Goal: Task Accomplishment & Management: Manage account settings

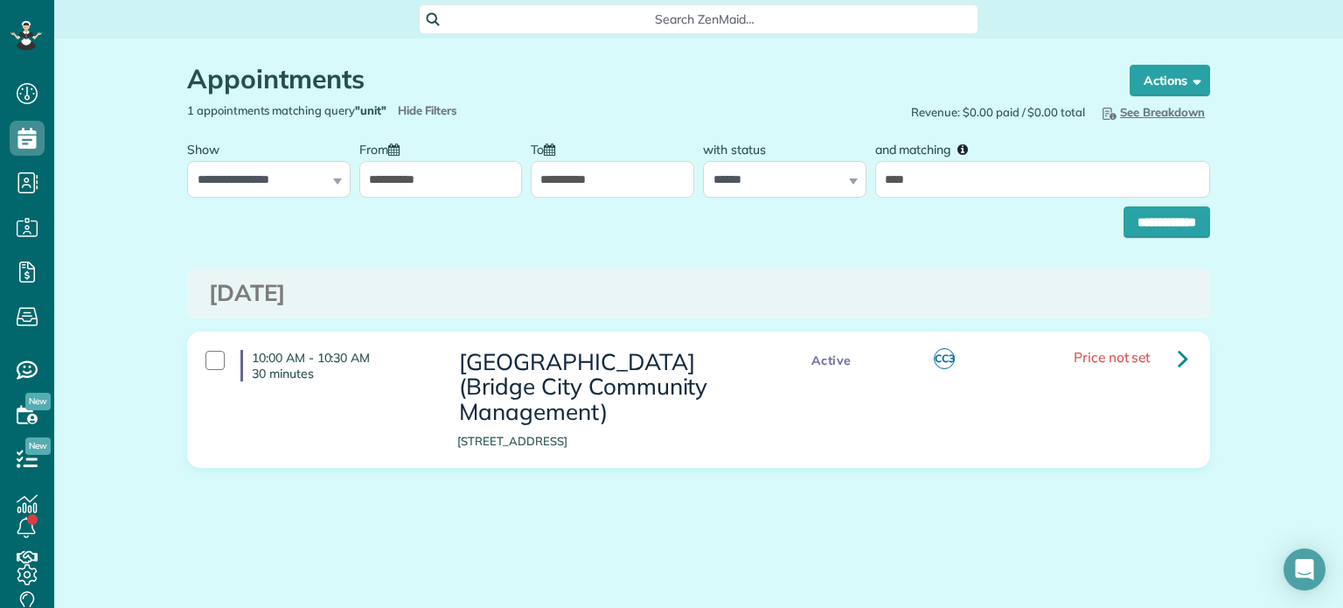
scroll to position [8, 8]
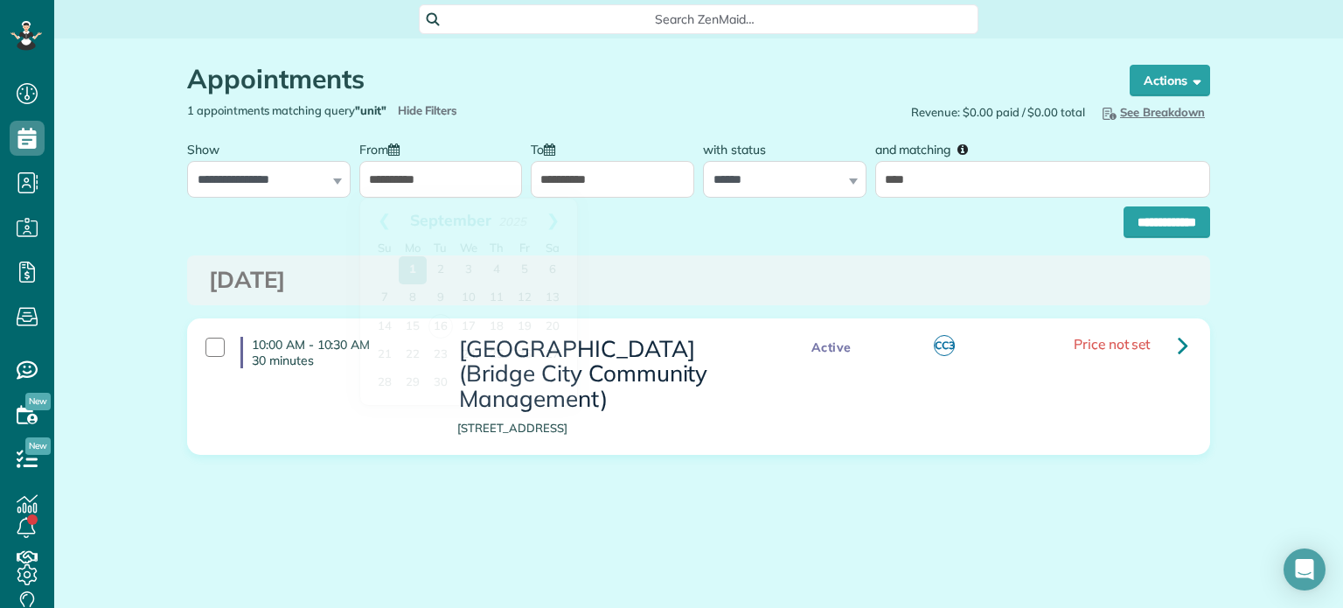
click at [460, 184] on input "**********" at bounding box center [440, 179] width 163 height 37
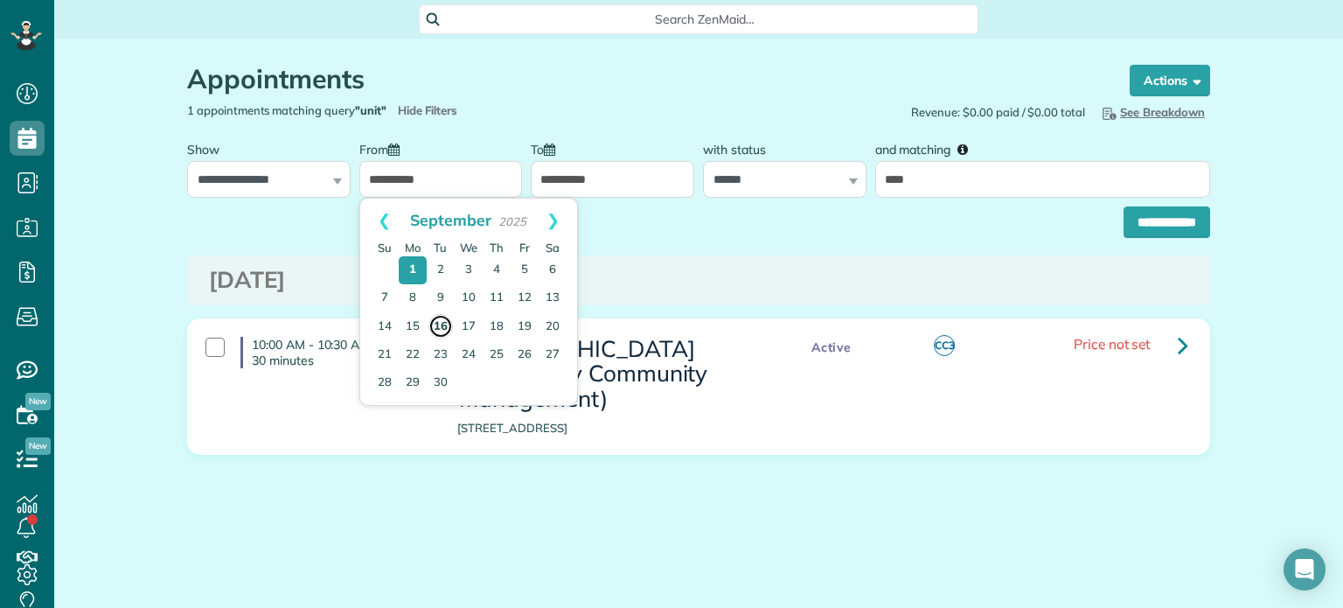
click at [440, 318] on link "16" at bounding box center [440, 326] width 24 height 24
type input "**********"
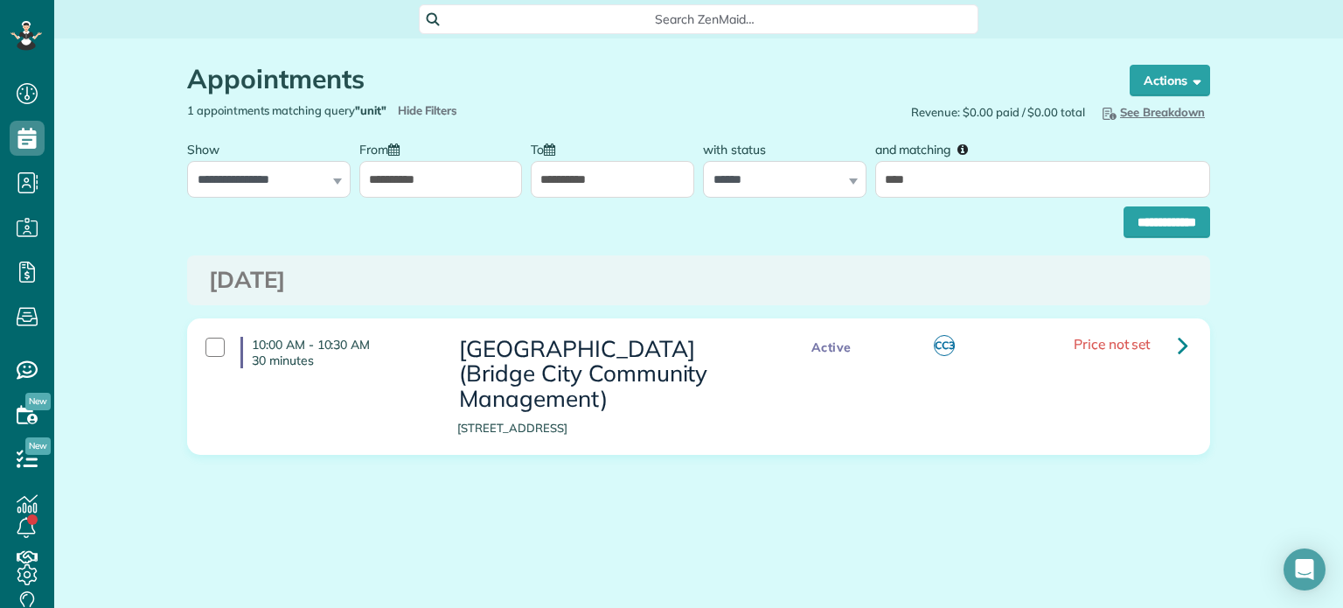
click at [614, 175] on input "**********" at bounding box center [612, 179] width 163 height 37
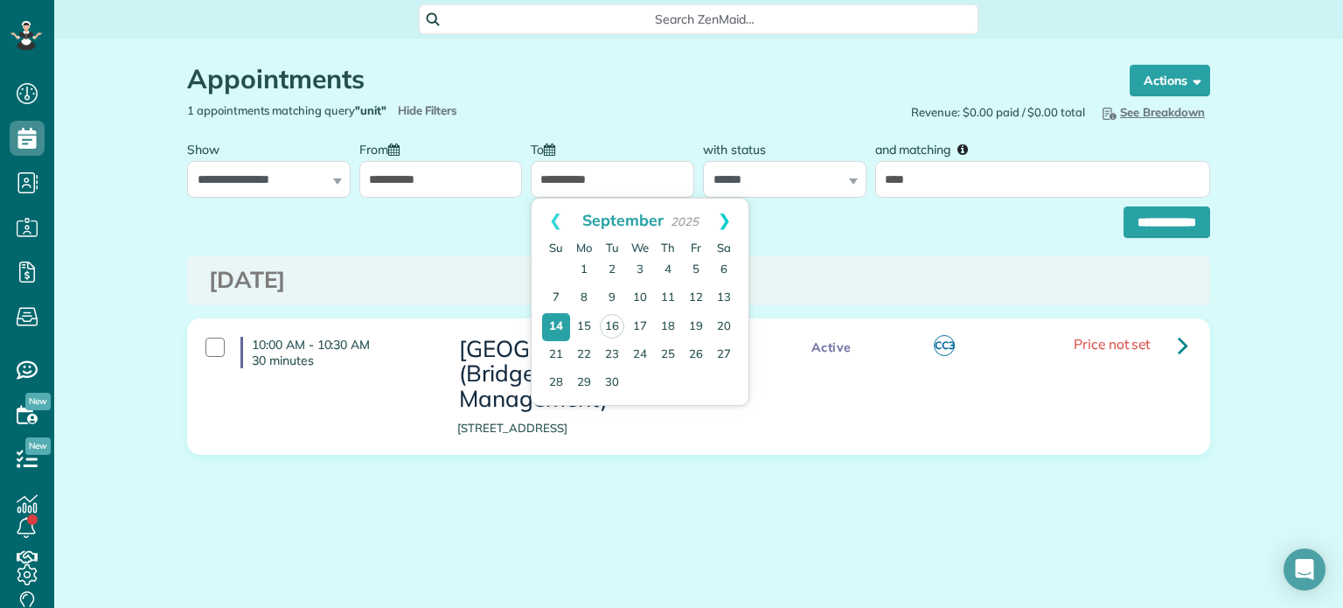
click at [724, 215] on link "Next" at bounding box center [724, 220] width 48 height 44
click at [696, 378] on link "31" at bounding box center [696, 382] width 28 height 28
type input "**********"
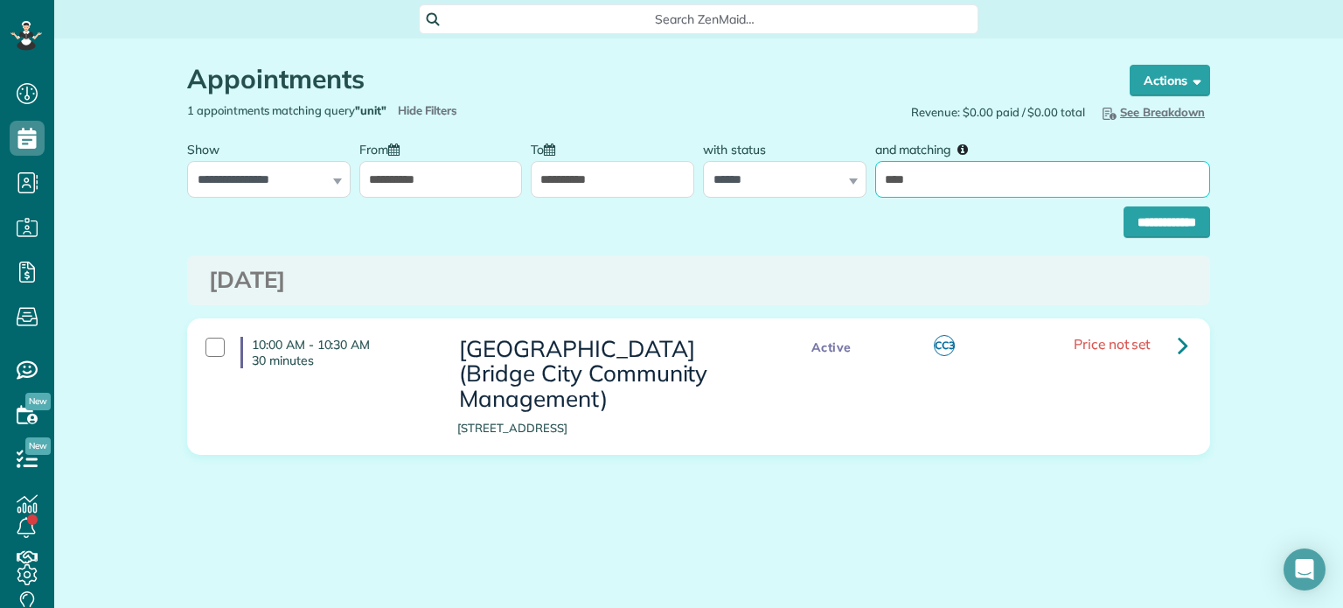
click at [936, 184] on input "****" at bounding box center [1042, 179] width 335 height 37
type input "**********"
click at [1124, 206] on input "**********" at bounding box center [1167, 221] width 87 height 31
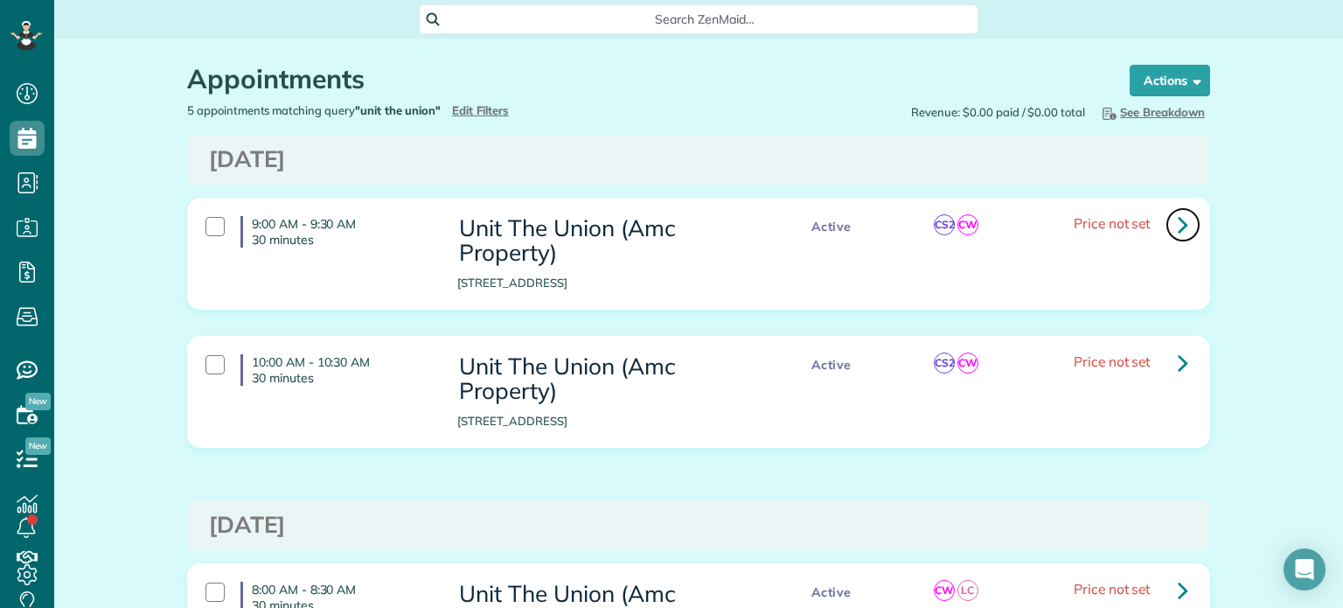
click at [1178, 223] on icon at bounding box center [1183, 224] width 10 height 31
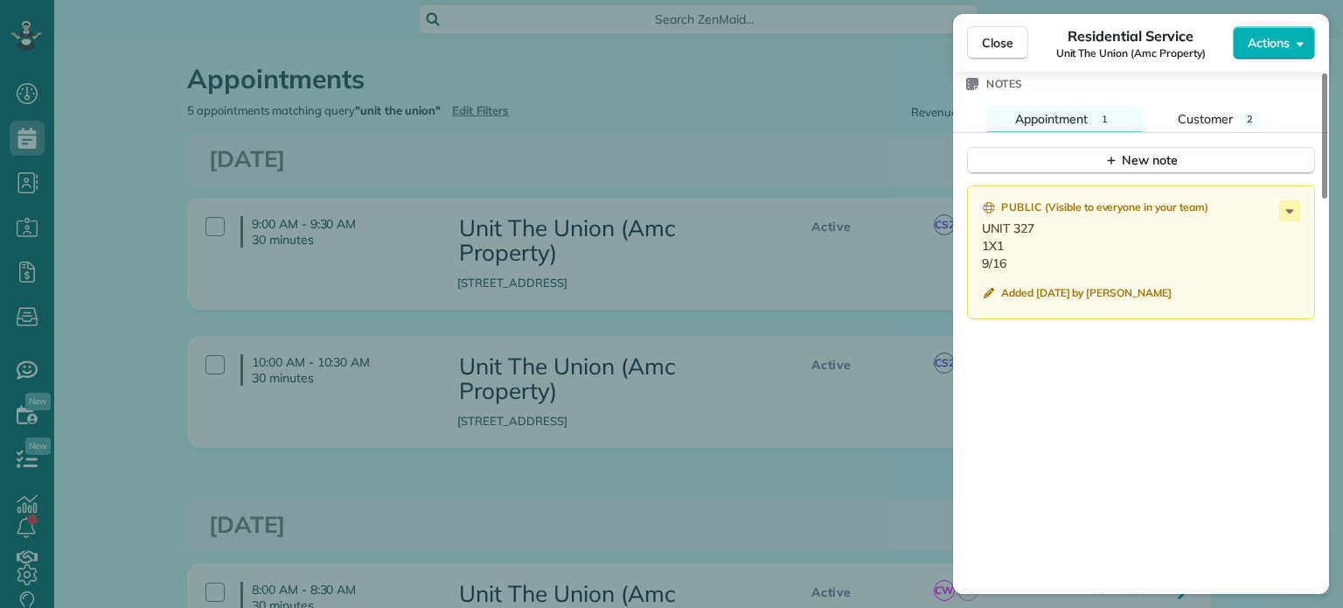
scroll to position [1488, 0]
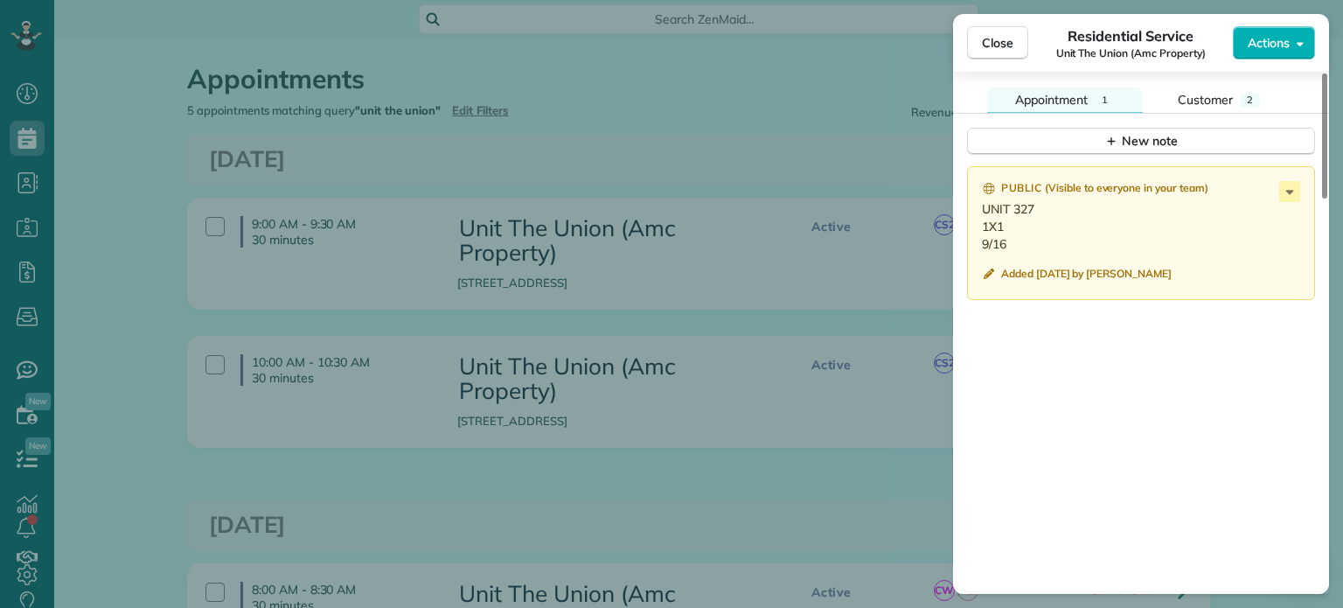
click at [842, 149] on div "Close Residential Service Unit The Union (Amc Property) Actions Status Active U…" at bounding box center [671, 304] width 1343 height 608
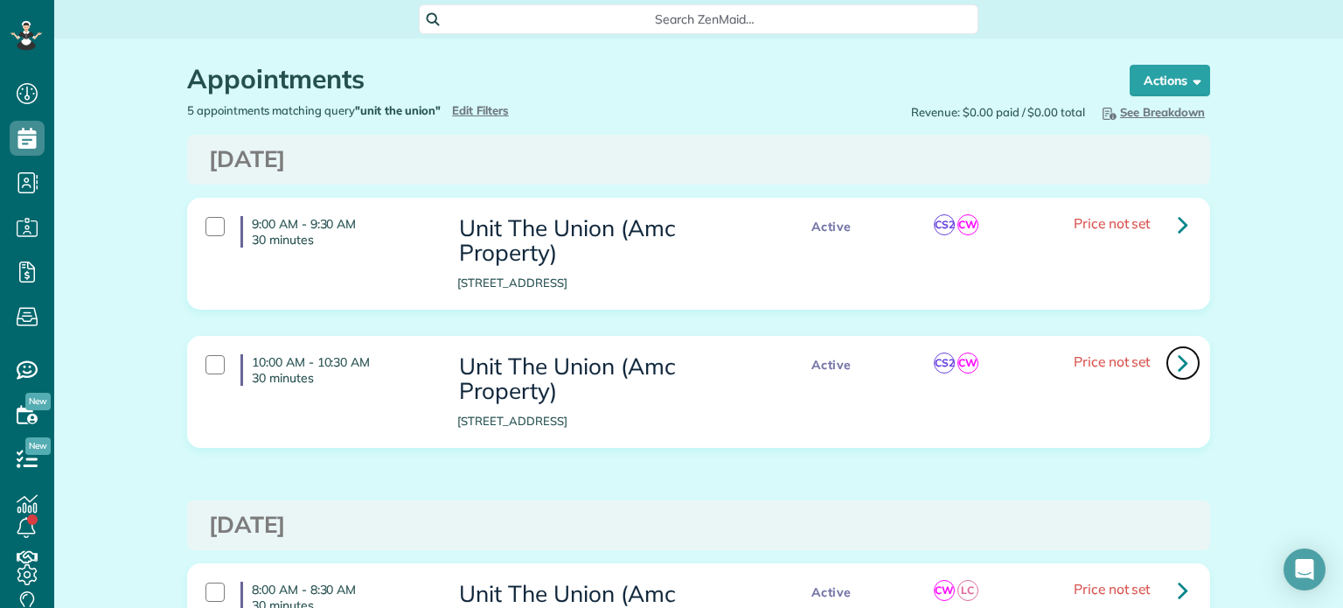
click at [1178, 361] on icon at bounding box center [1183, 362] width 10 height 31
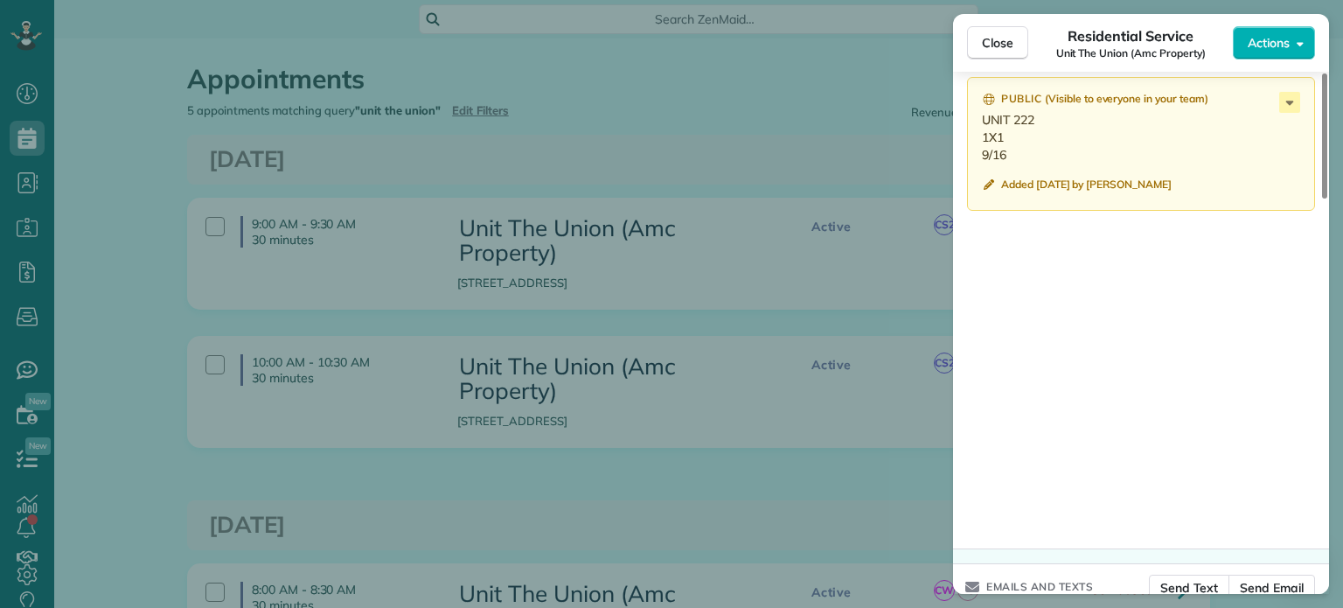
scroll to position [1472, 0]
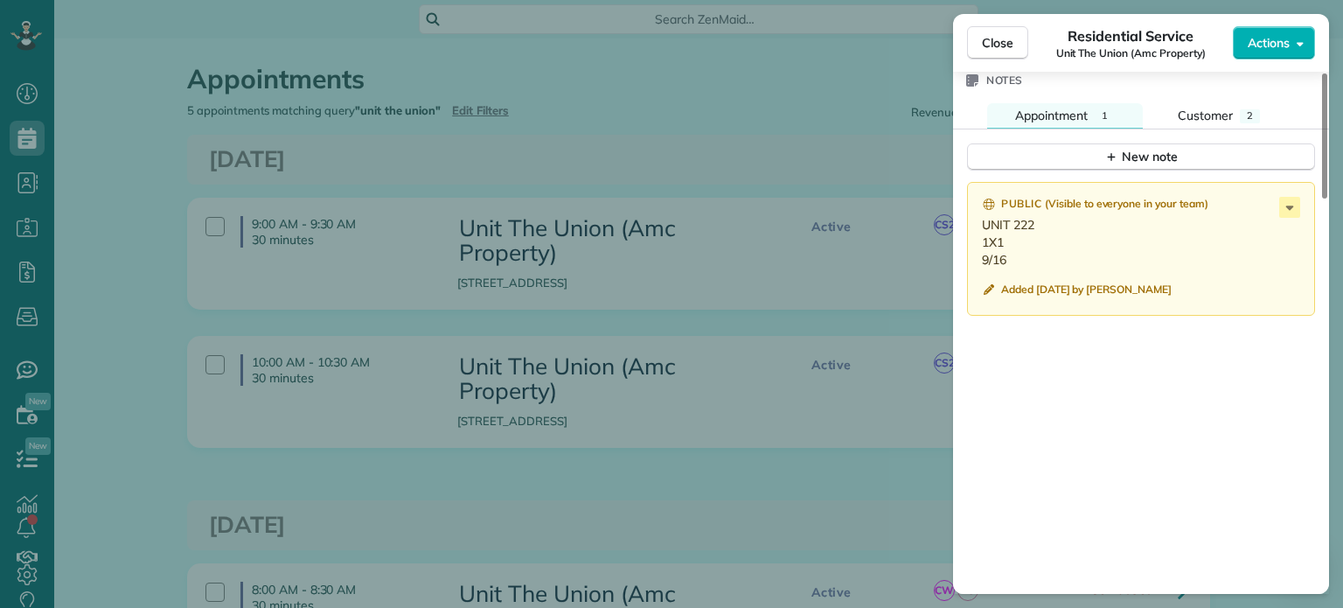
click at [773, 343] on div "Close Residential Service Unit The Union (Amc Property) Actions Status Active U…" at bounding box center [671, 304] width 1343 height 608
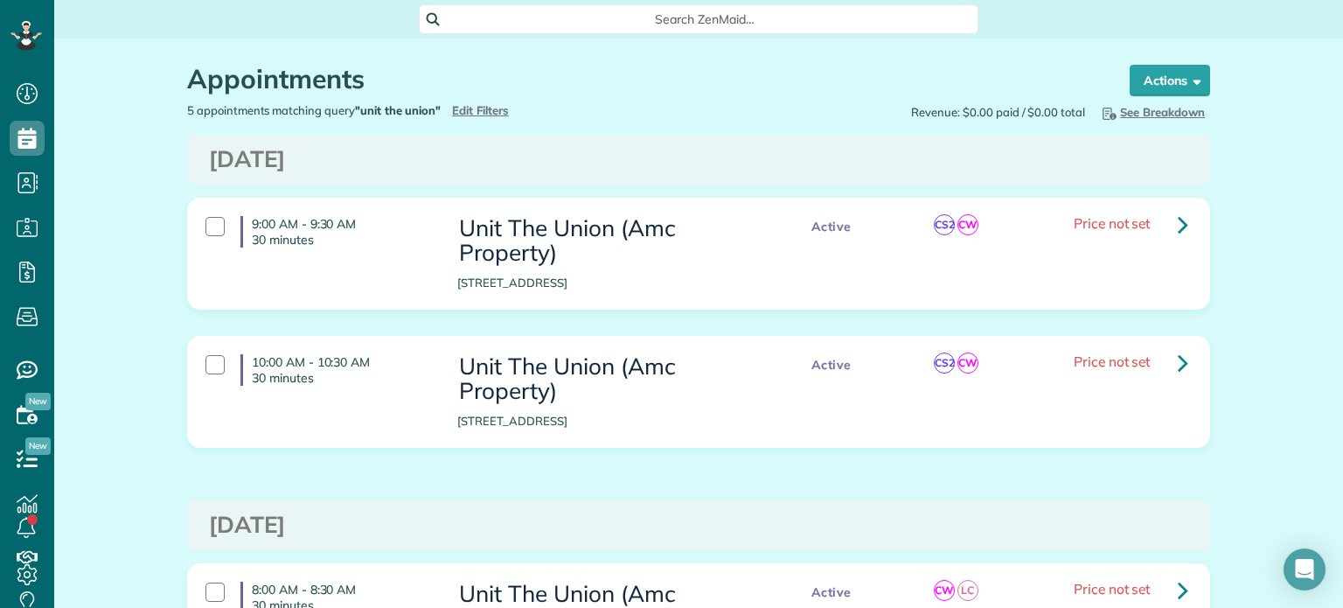
scroll to position [350, 0]
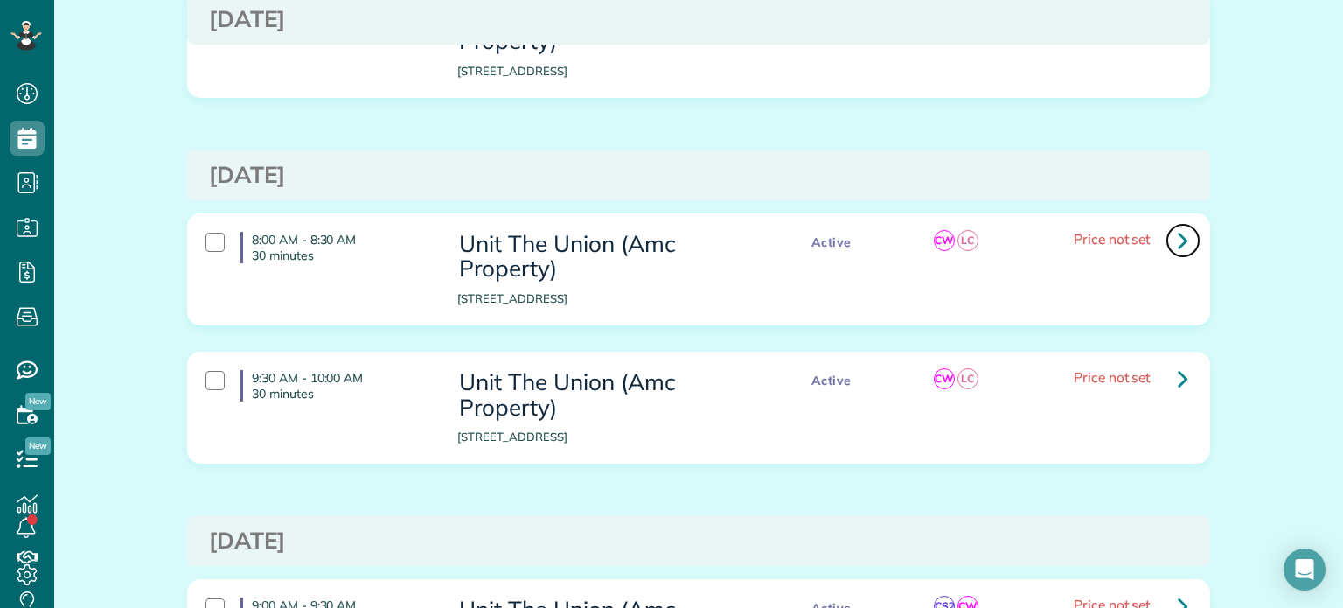
click at [1178, 240] on icon at bounding box center [1183, 240] width 10 height 31
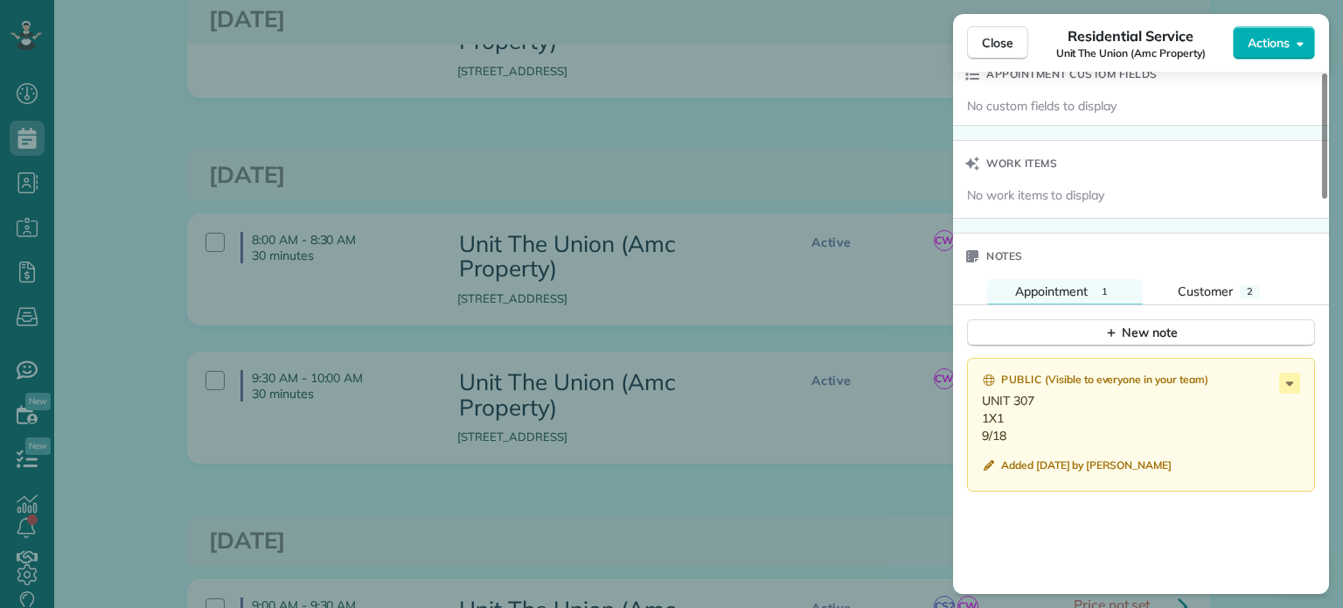
scroll to position [1399, 0]
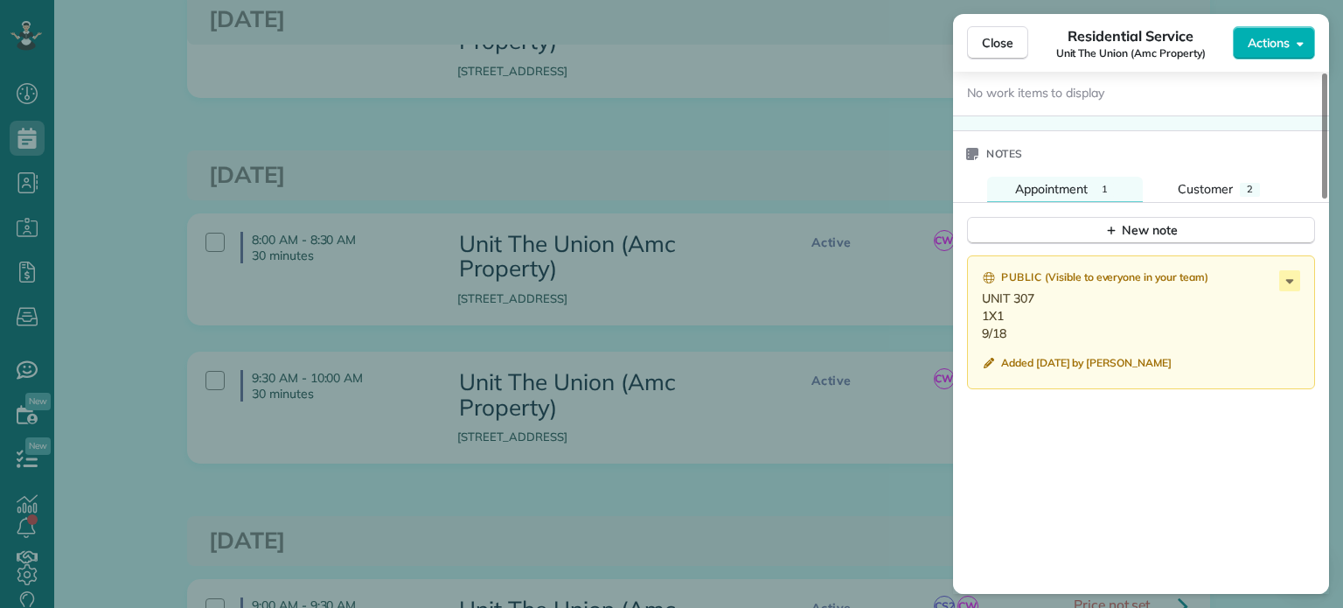
click at [808, 288] on div "Close Residential Service Unit The Union (Amc Property) Actions Status Active U…" at bounding box center [671, 304] width 1343 height 608
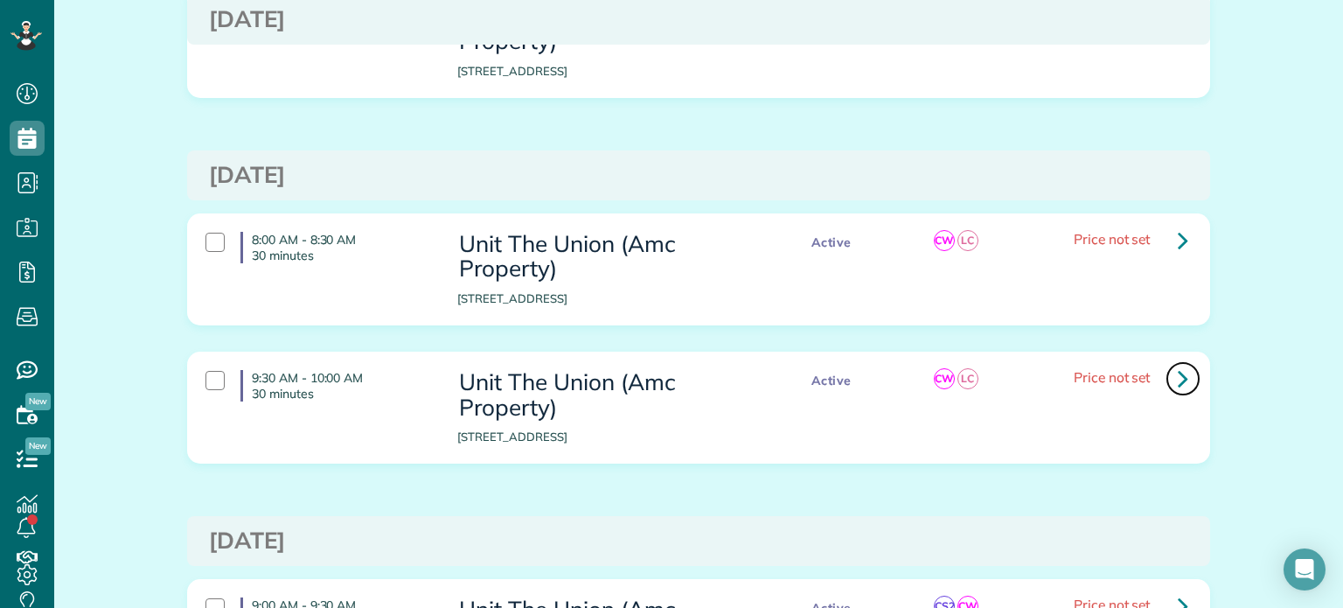
click at [1168, 379] on link at bounding box center [1182, 378] width 35 height 35
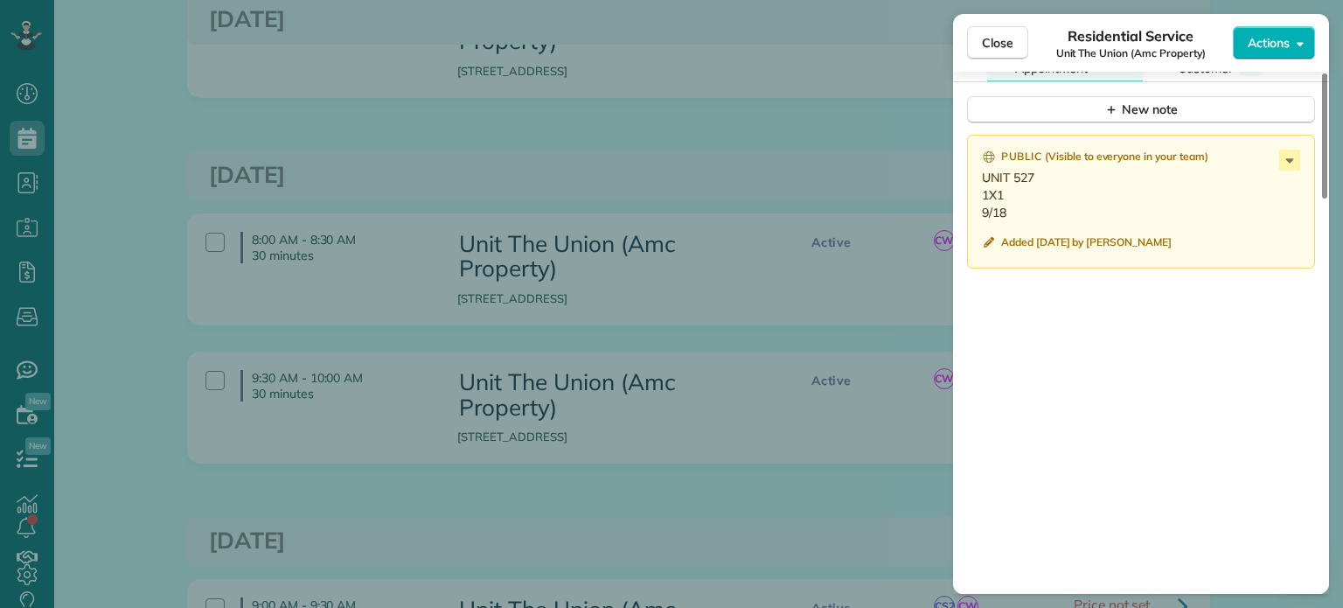
scroll to position [1575, 0]
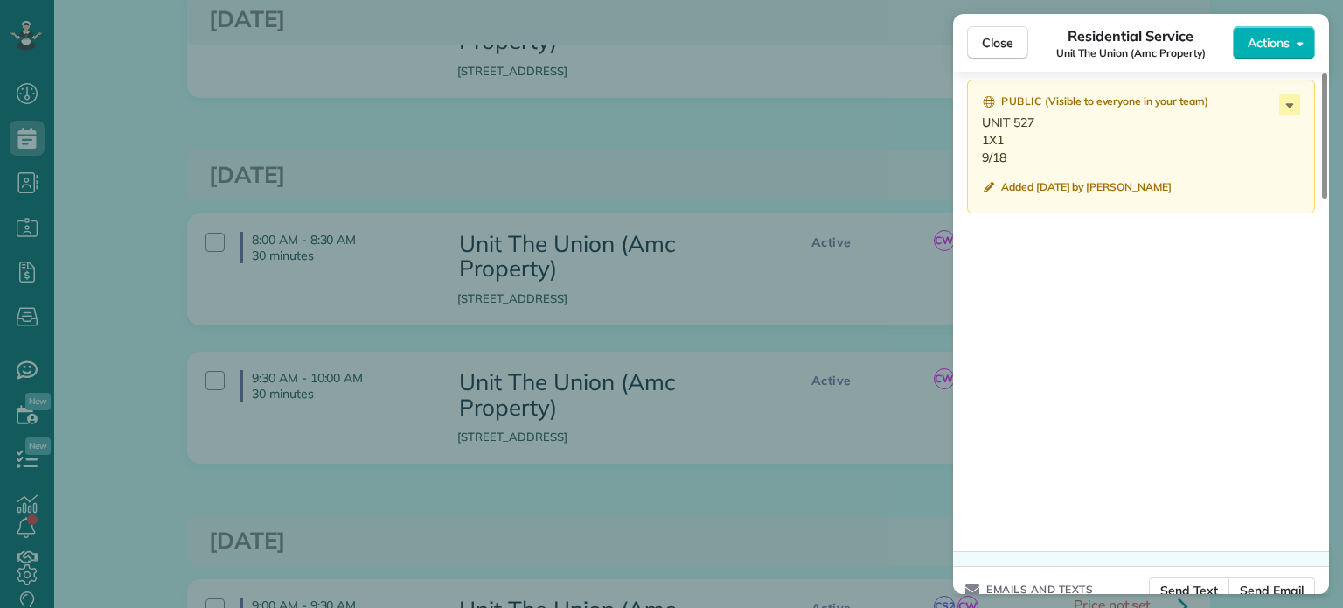
click at [768, 421] on div "Close Residential Service Unit The Union (Amc Property) Actions Status Active U…" at bounding box center [671, 304] width 1343 height 608
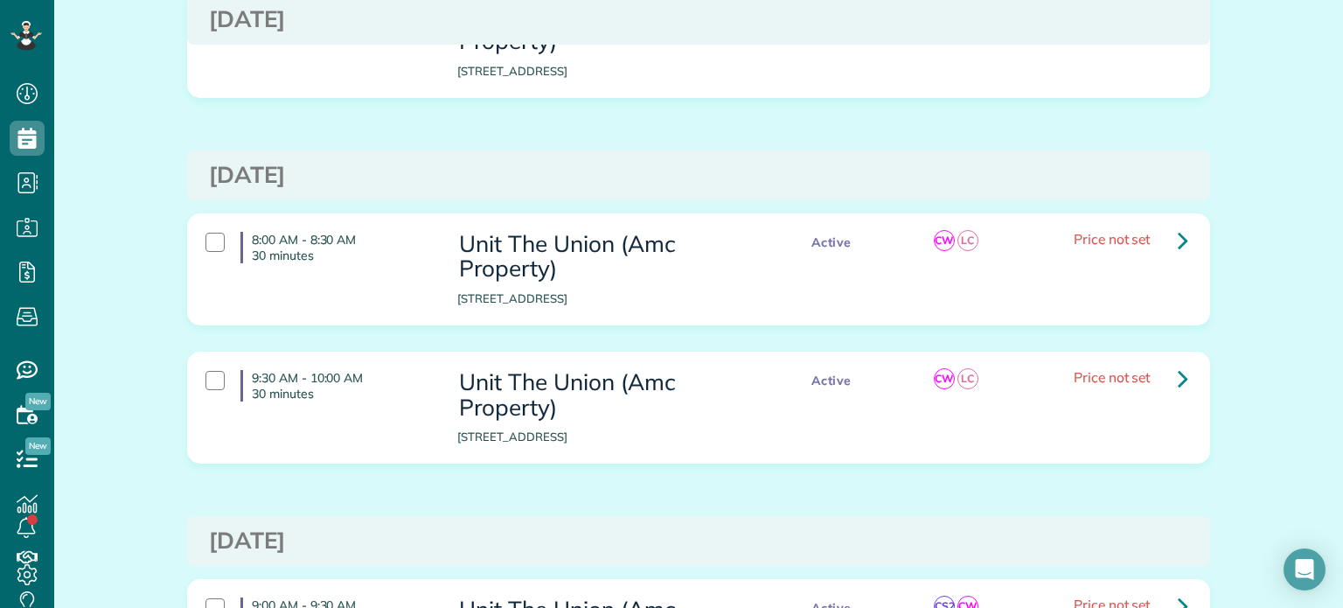
scroll to position [562, 0]
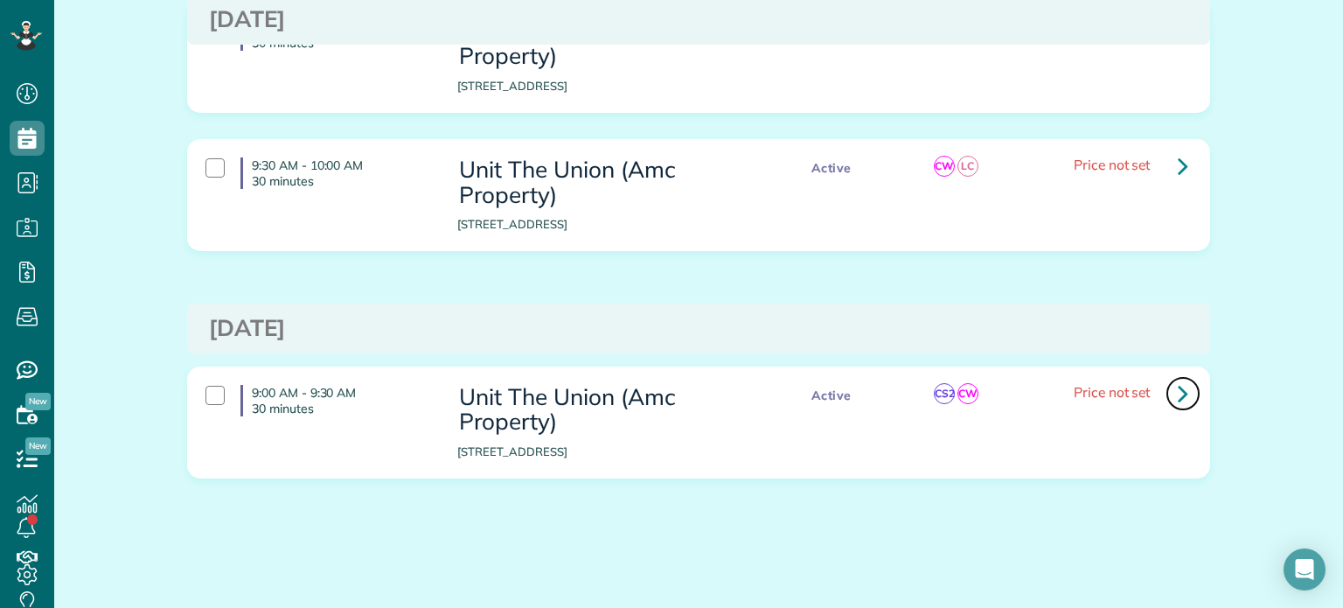
click at [1178, 394] on icon at bounding box center [1183, 393] width 10 height 31
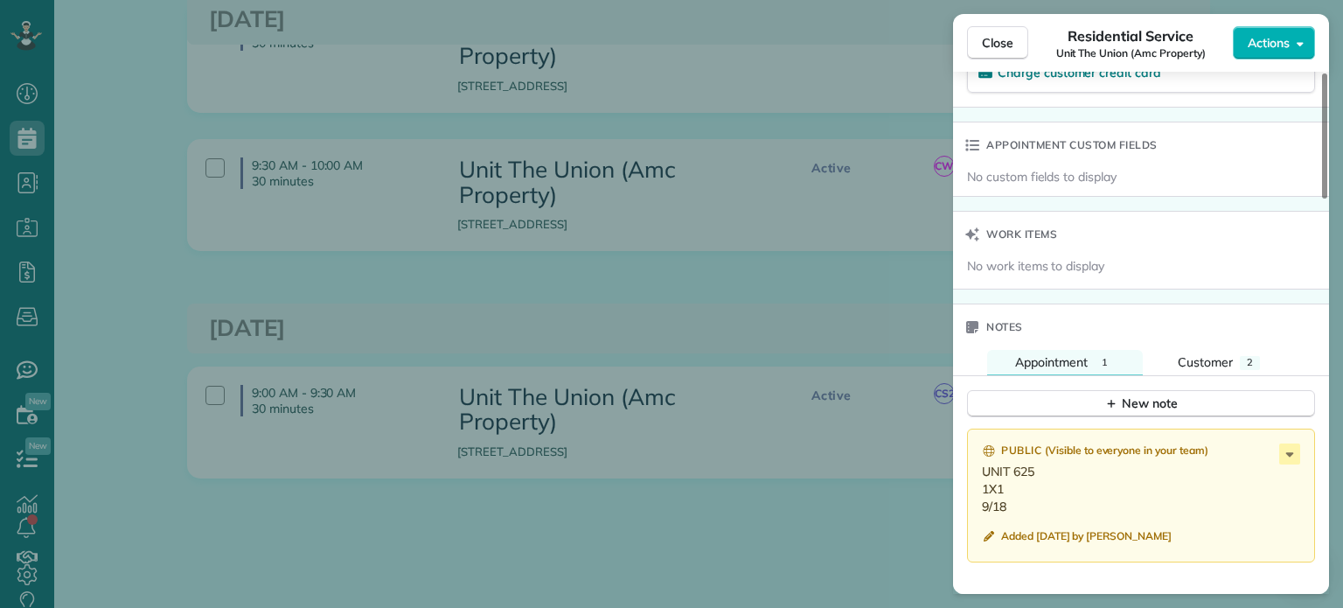
scroll to position [1227, 0]
click at [857, 254] on div "Close Residential Service Unit The Union (Amc Property) Actions Status Active U…" at bounding box center [671, 304] width 1343 height 608
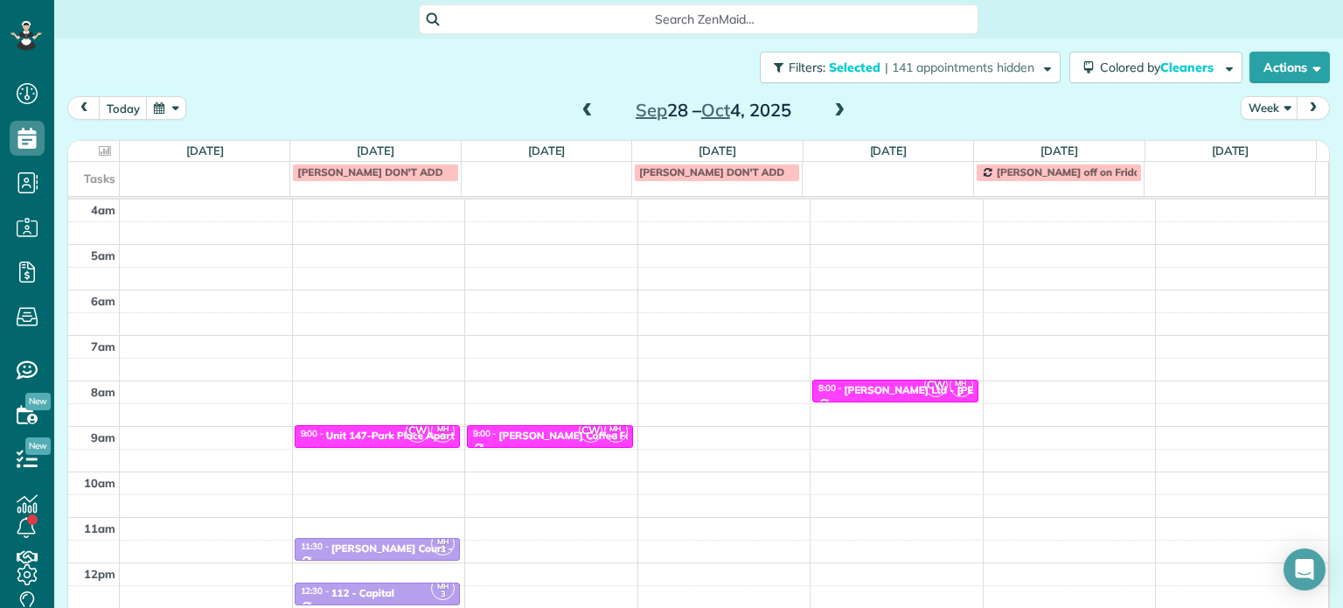
scroll to position [136, 0]
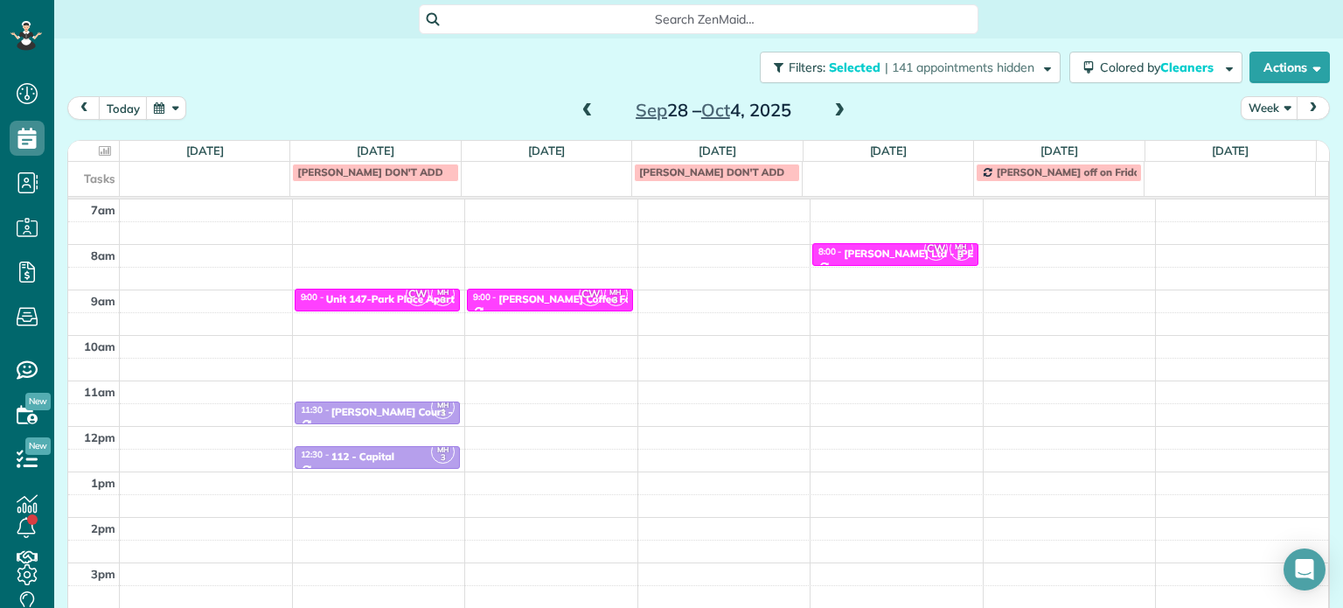
click at [578, 103] on span at bounding box center [587, 111] width 19 height 16
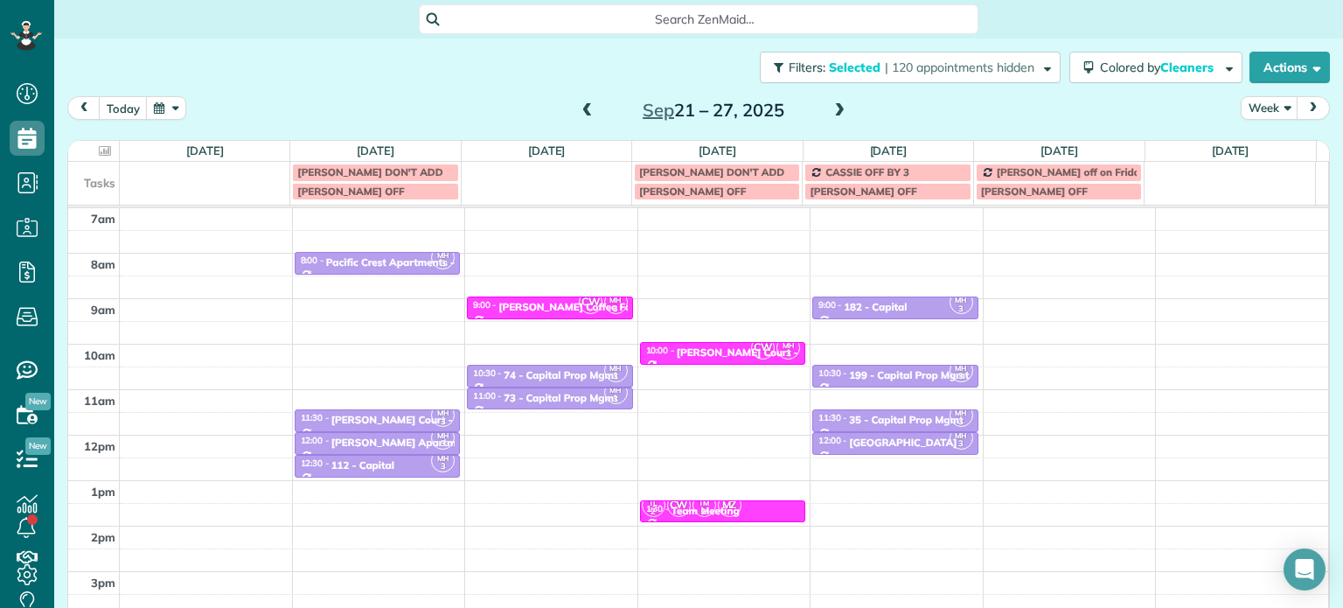
click at [581, 113] on span at bounding box center [587, 111] width 19 height 16
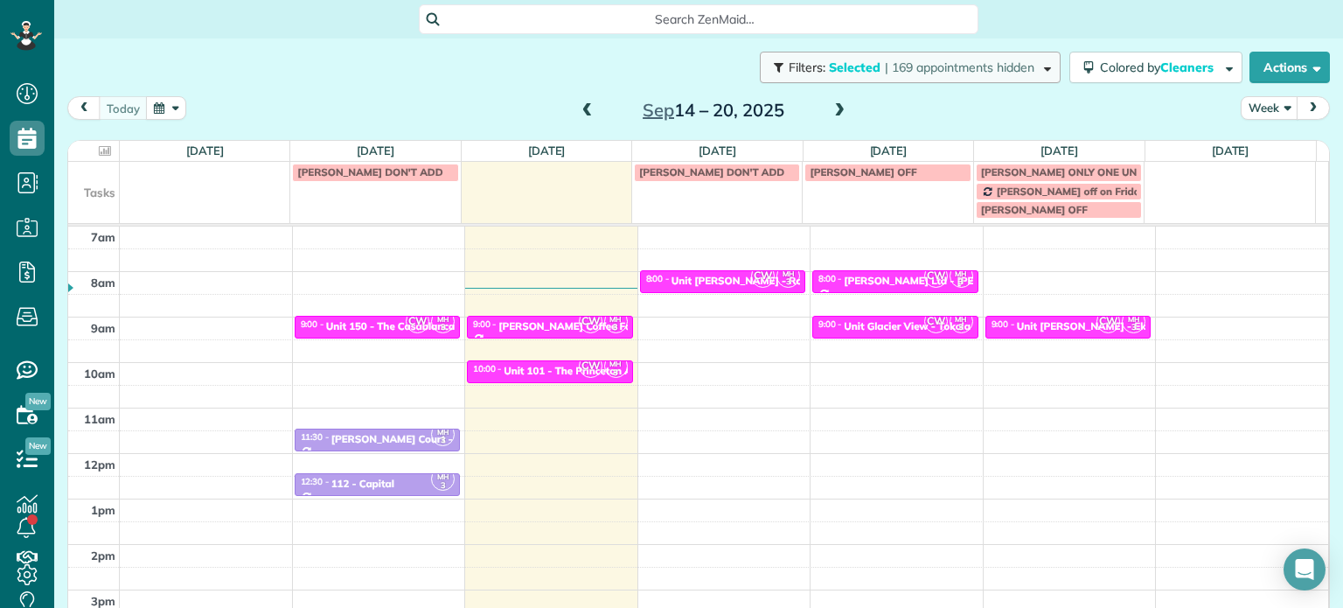
click at [936, 71] on span "| 169 appointments hidden" at bounding box center [960, 67] width 150 height 16
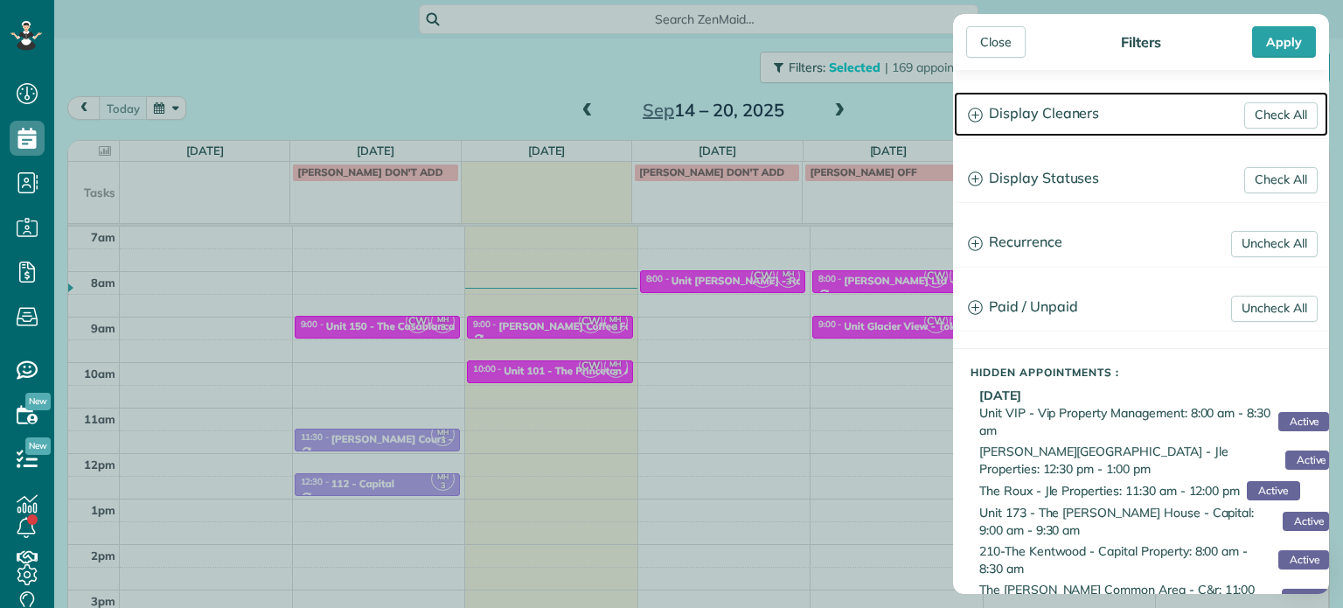
click at [1041, 122] on h3 "Display Cleaners" at bounding box center [1141, 114] width 374 height 45
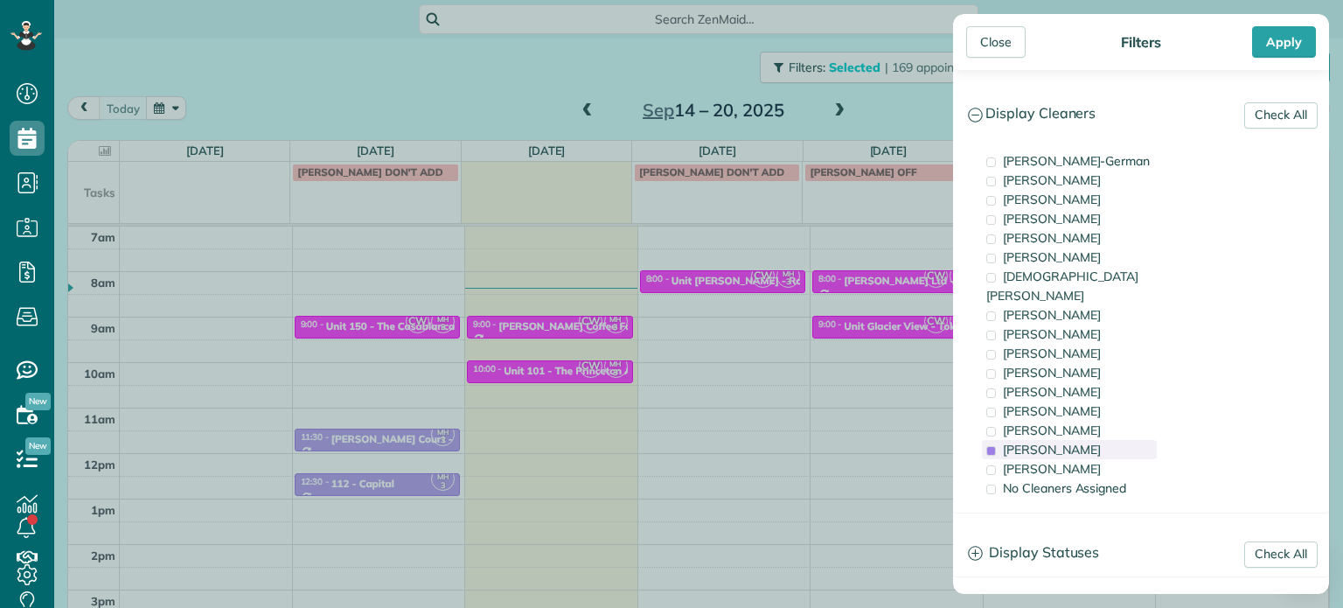
click at [1067, 442] on span "[PERSON_NAME]" at bounding box center [1052, 450] width 98 height 16
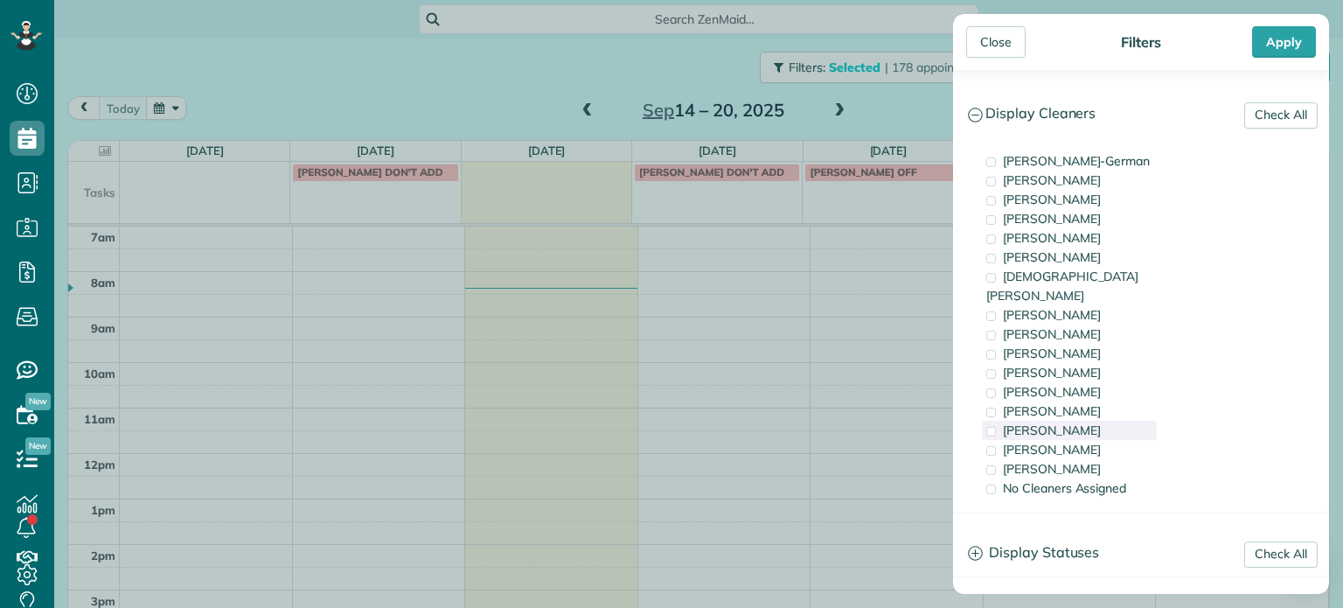
click at [1067, 422] on span "[PERSON_NAME]" at bounding box center [1052, 430] width 98 height 16
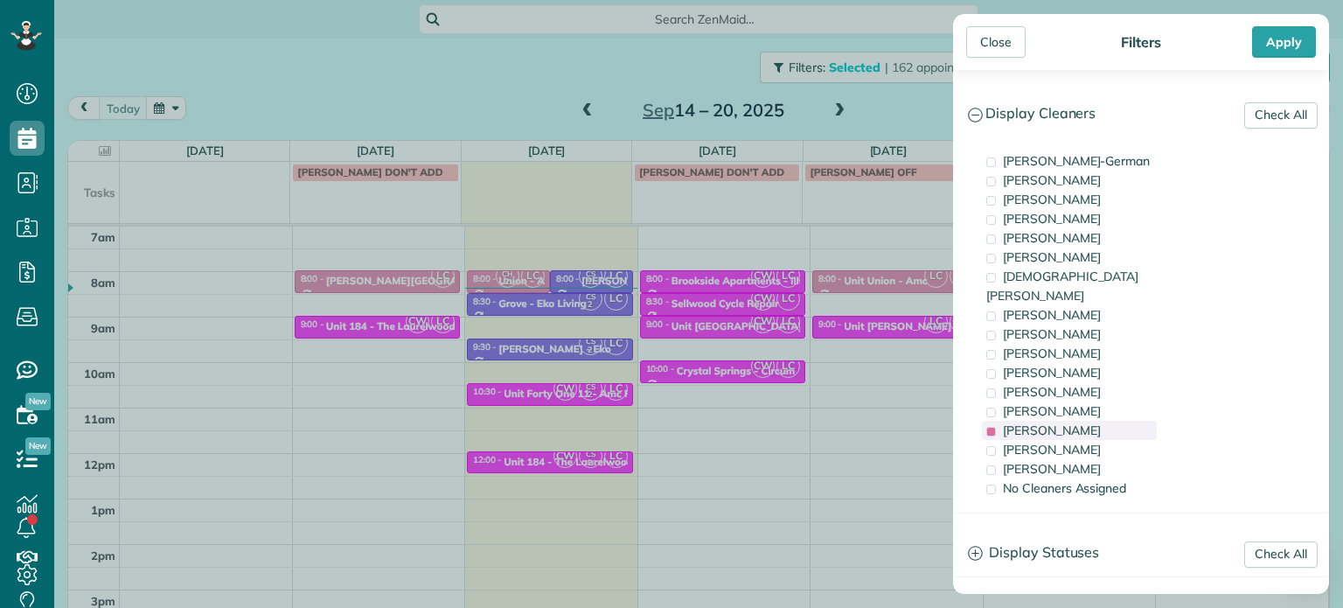
click at [1067, 422] on span "[PERSON_NAME]" at bounding box center [1052, 430] width 98 height 16
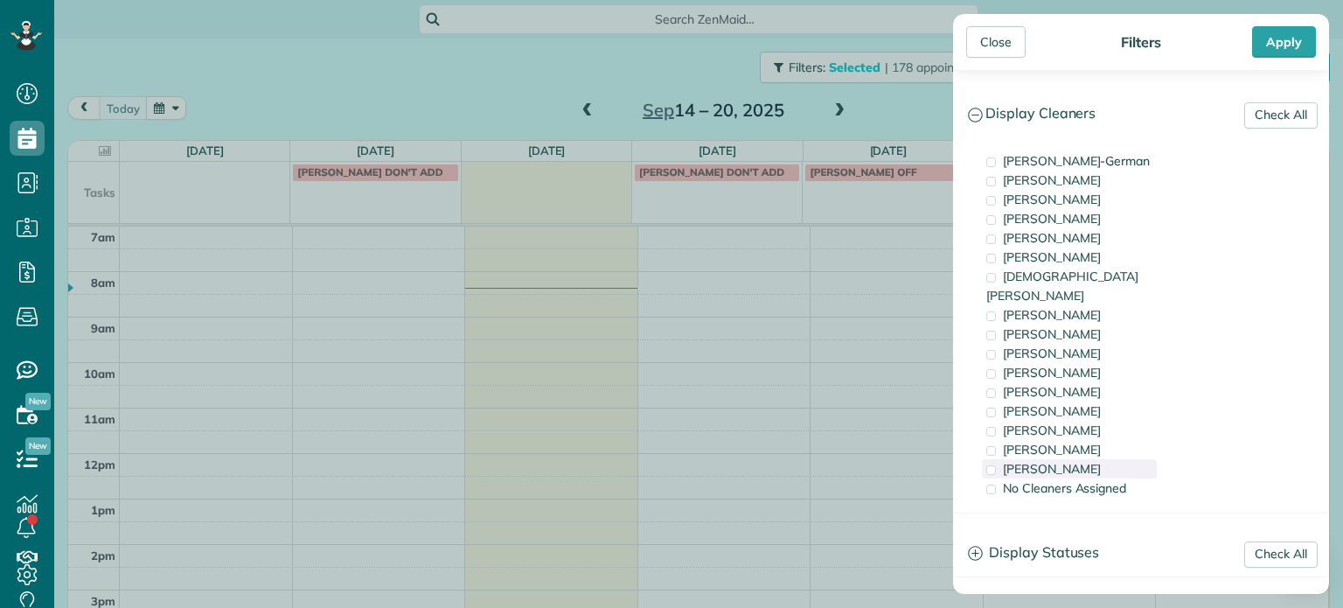
click at [1080, 459] on div "[PERSON_NAME]" at bounding box center [1069, 468] width 175 height 19
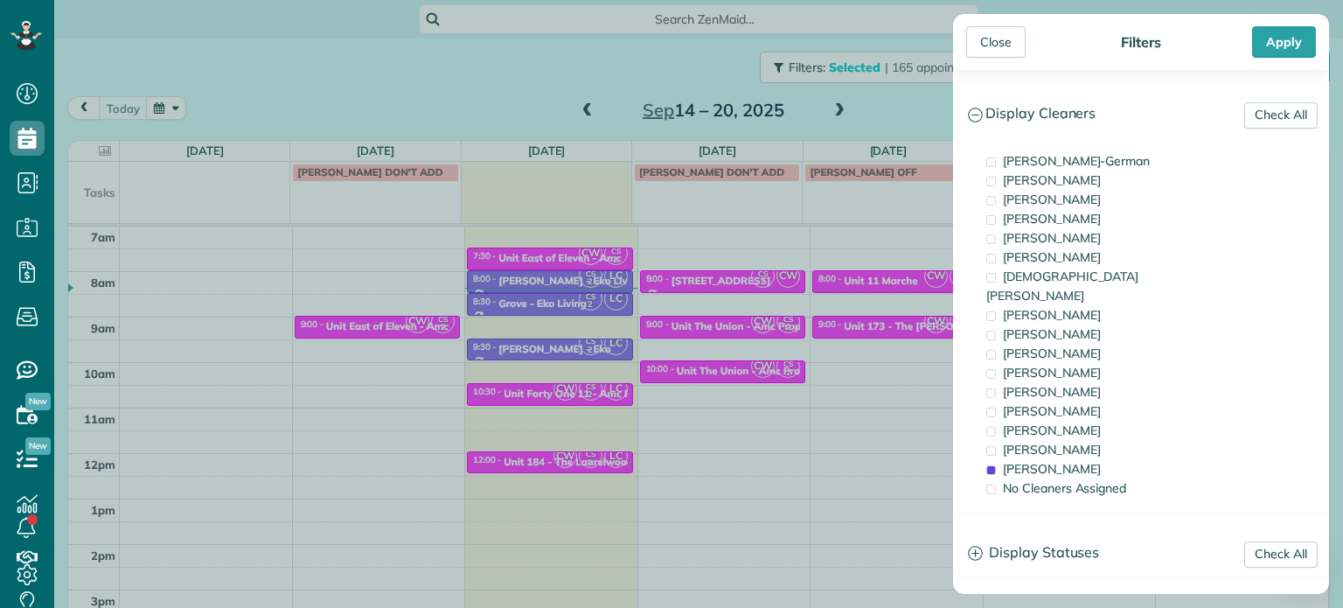
click at [786, 223] on div "Close Filters Apply Check All Display Cleaners [PERSON_NAME]-German [PERSON_NAM…" at bounding box center [671, 304] width 1343 height 608
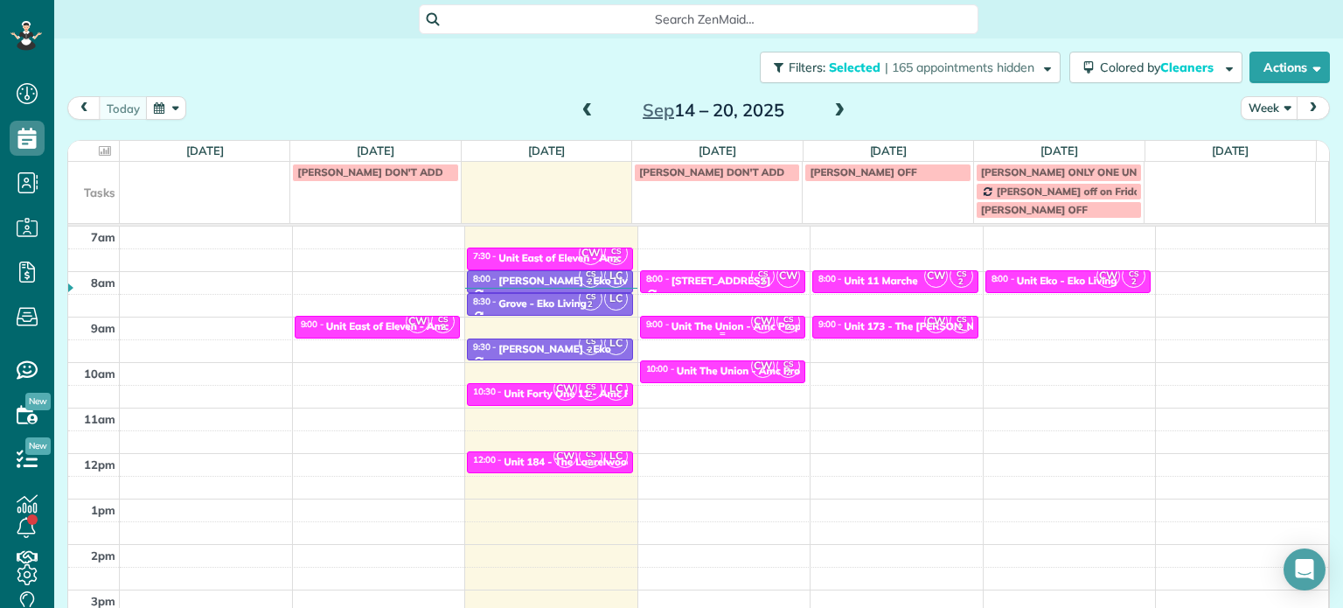
click at [734, 323] on div "Unit The Union - Amc Property" at bounding box center [746, 326] width 150 height 12
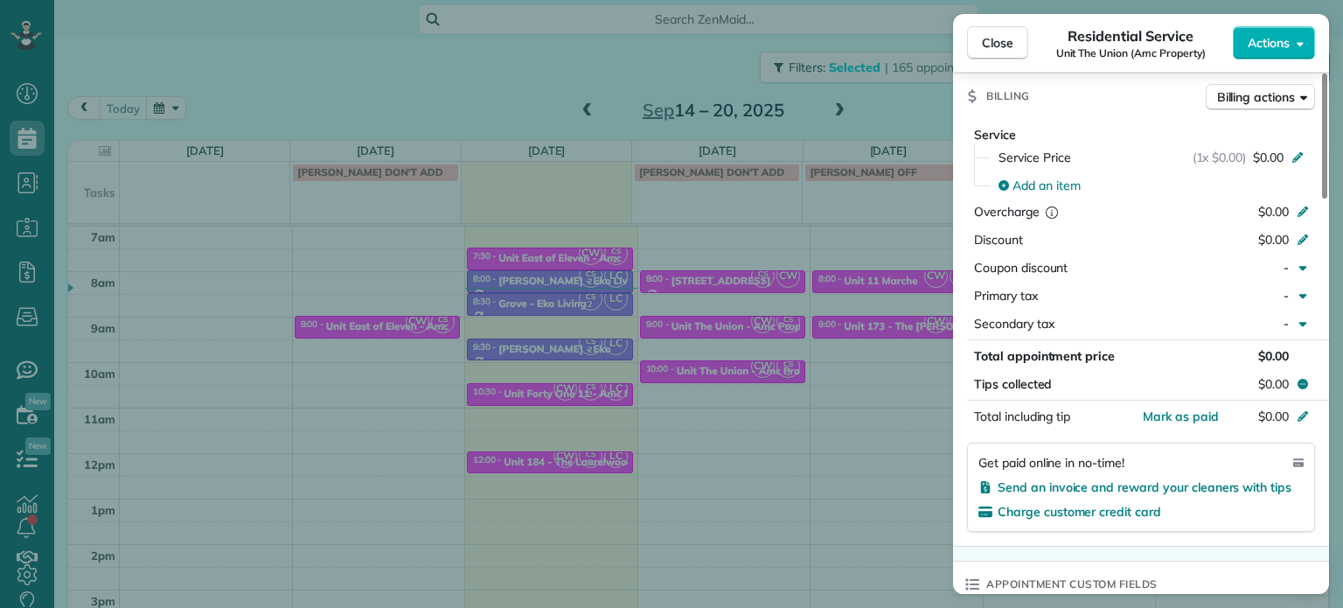
scroll to position [1227, 0]
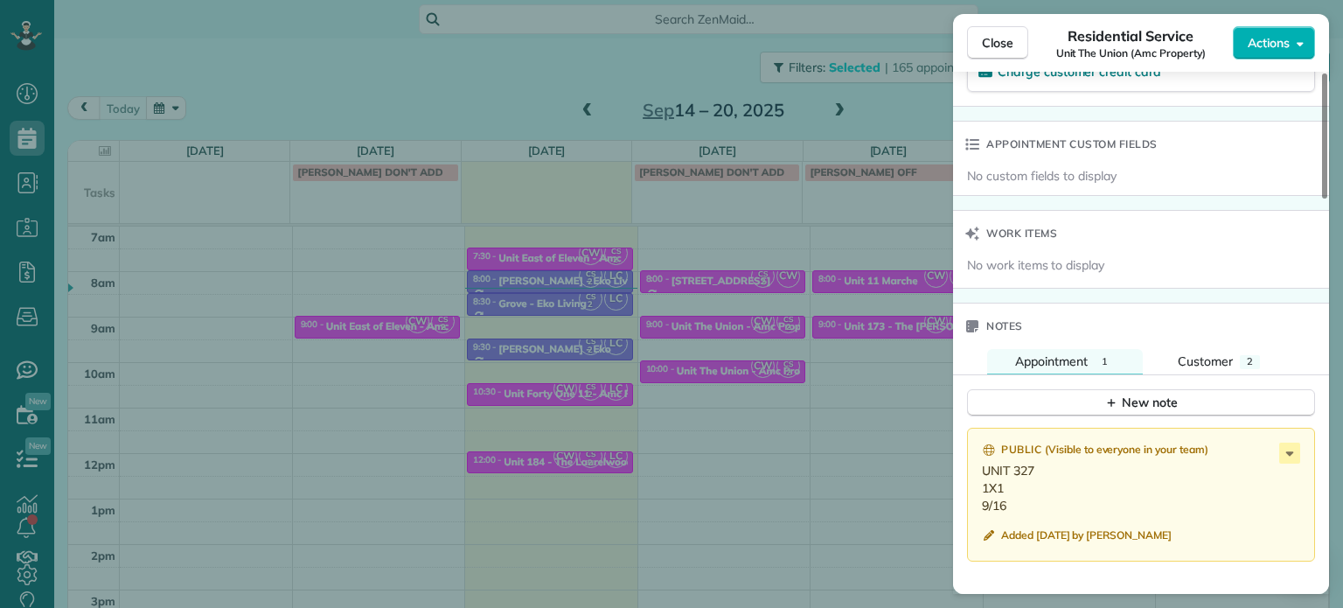
drag, startPoint x: 537, startPoint y: 270, endPoint x: 602, endPoint y: 279, distance: 65.3
click at [538, 270] on div "Close Residential Service Unit The Union (Amc Property) Actions Status Active U…" at bounding box center [671, 304] width 1343 height 608
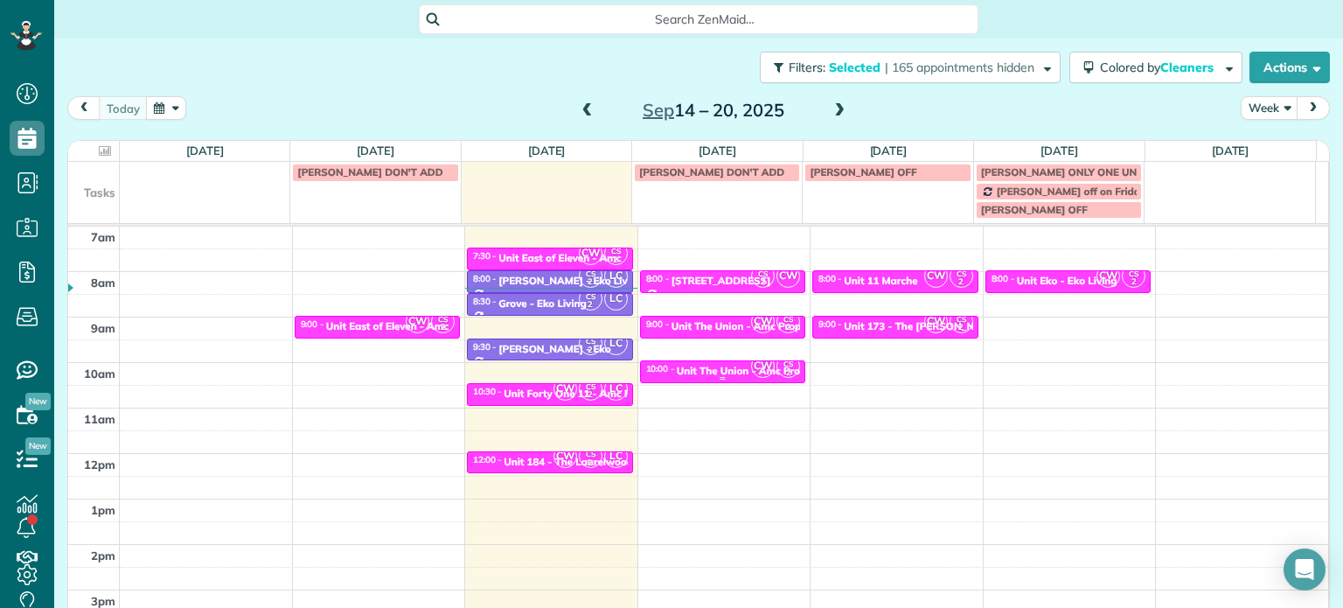
click at [712, 369] on div "Unit The Union - Amc Property" at bounding box center [752, 371] width 150 height 12
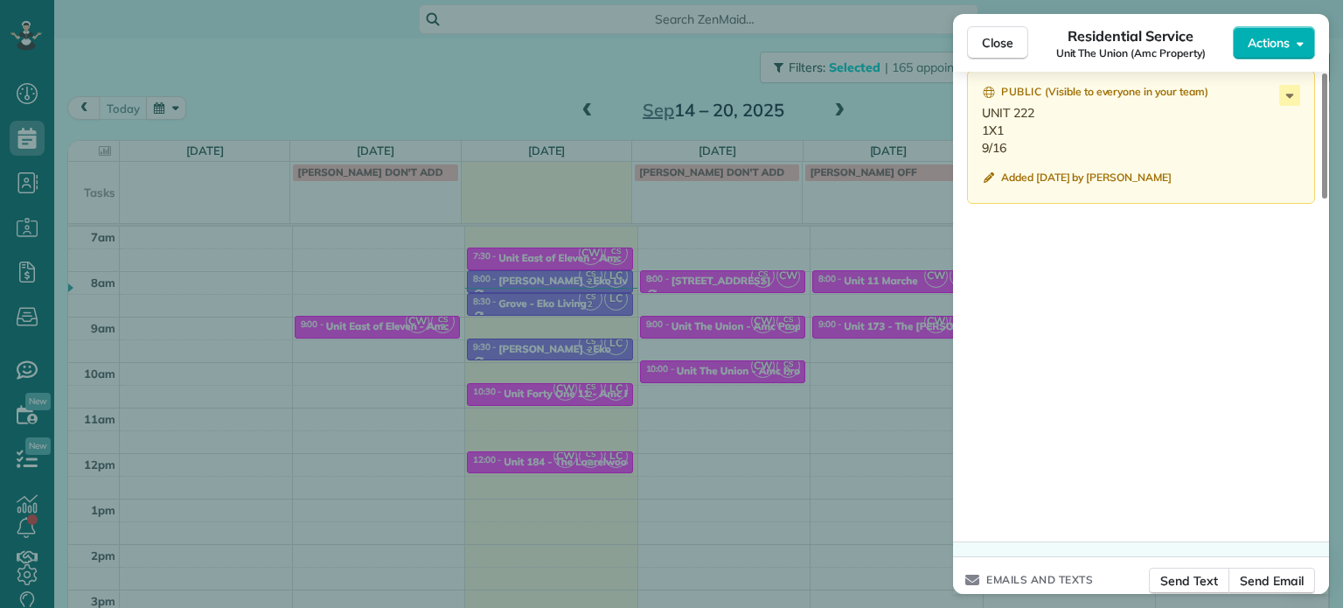
scroll to position [1497, 0]
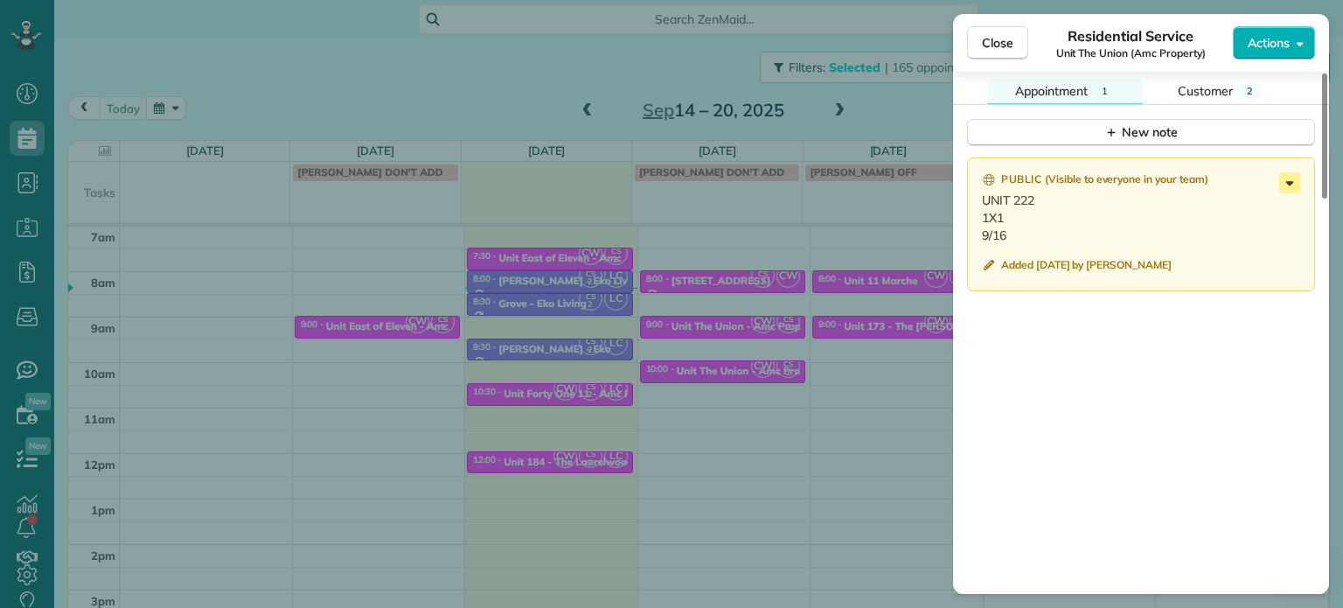
click at [1296, 186] on icon at bounding box center [1289, 182] width 21 height 21
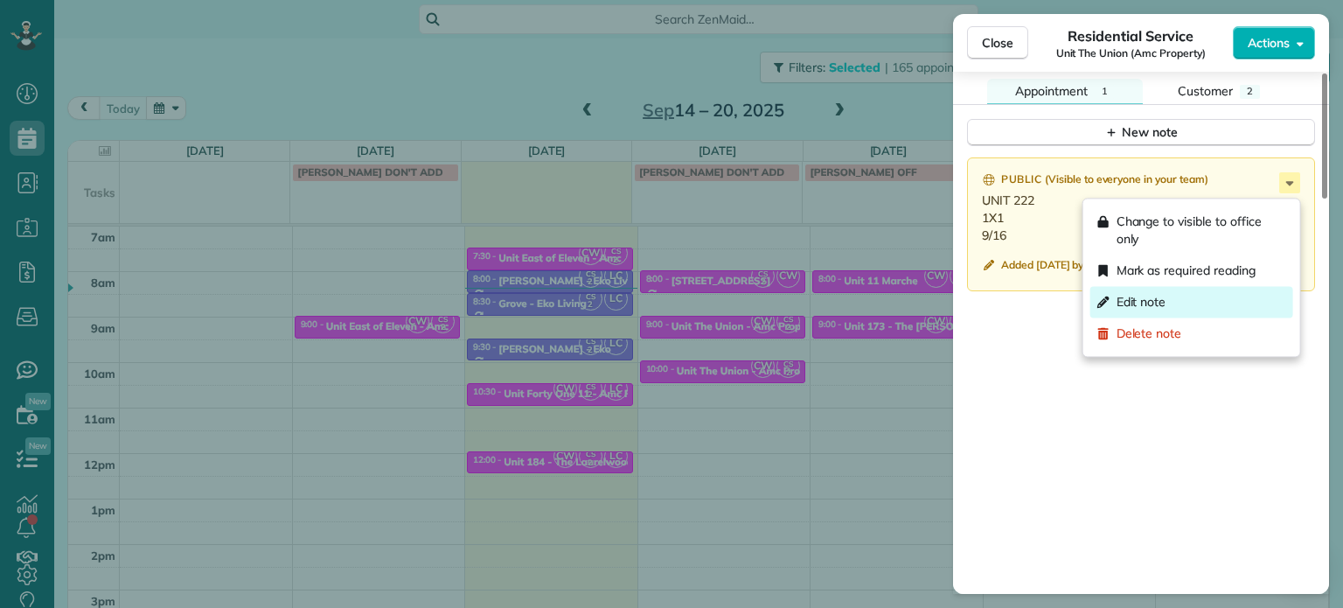
click at [1230, 300] on div "Edit note" at bounding box center [1191, 301] width 203 height 31
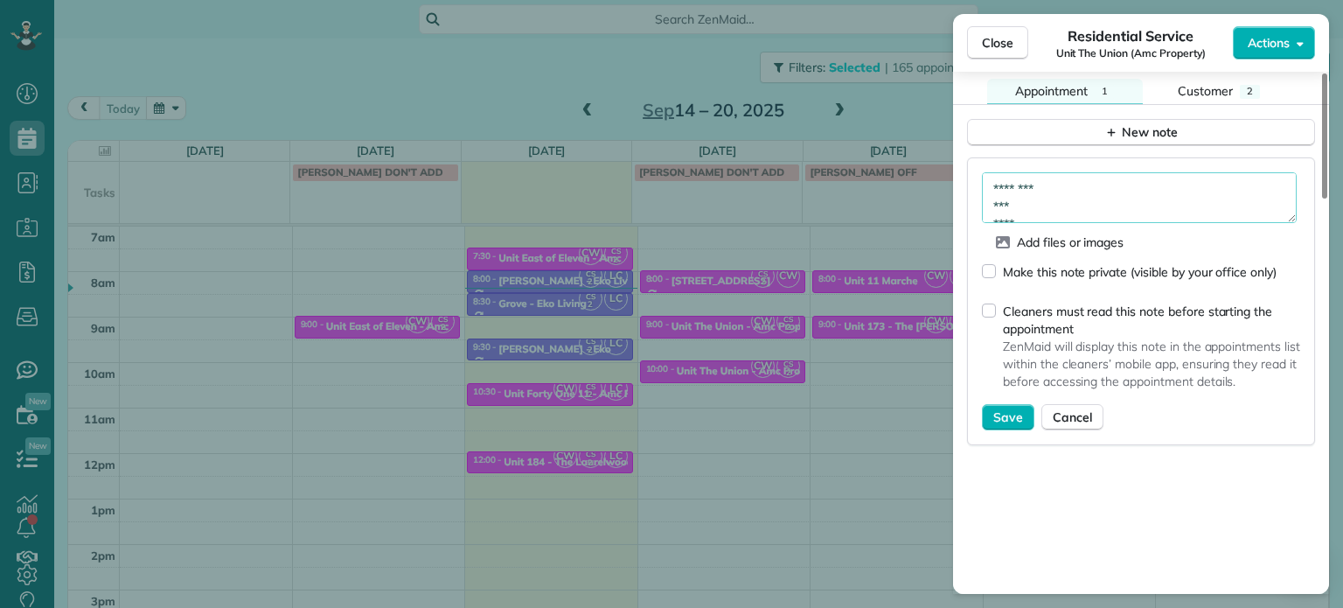
click at [1170, 195] on textarea "******** *** ****" at bounding box center [1139, 197] width 315 height 51
type textarea "**********"
click at [1010, 422] on span "Save" at bounding box center [1008, 416] width 30 height 17
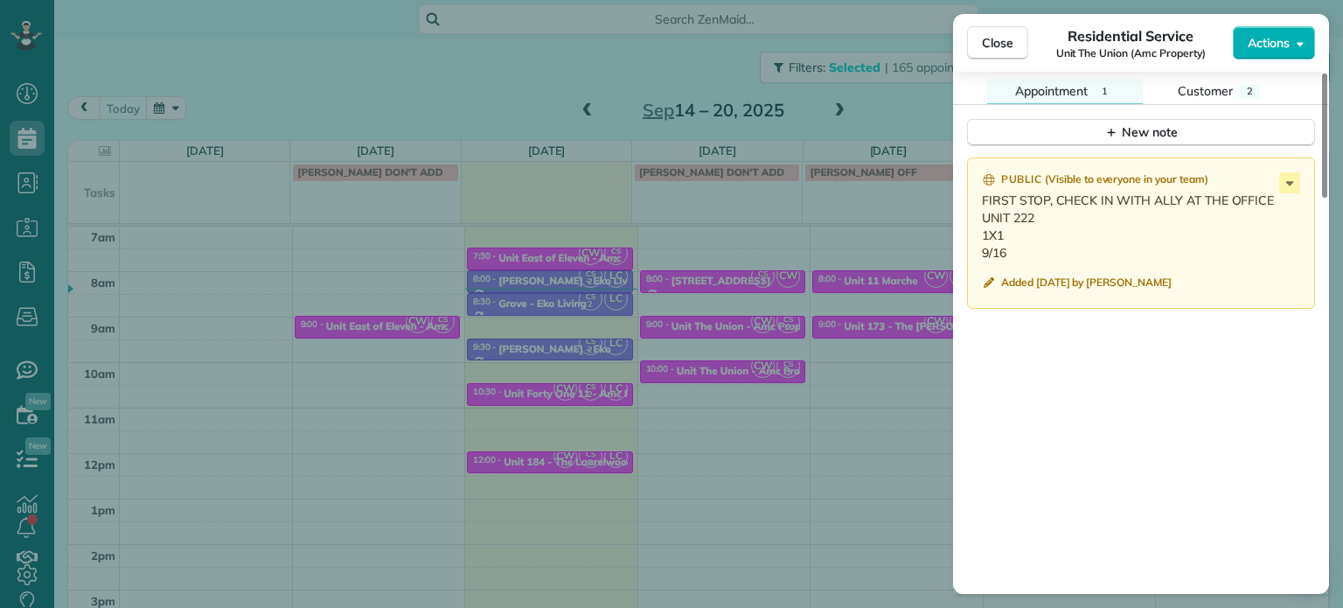
click at [894, 127] on div "Close Residential Service Unit The Union (Amc Property) Actions Status Active U…" at bounding box center [671, 304] width 1343 height 608
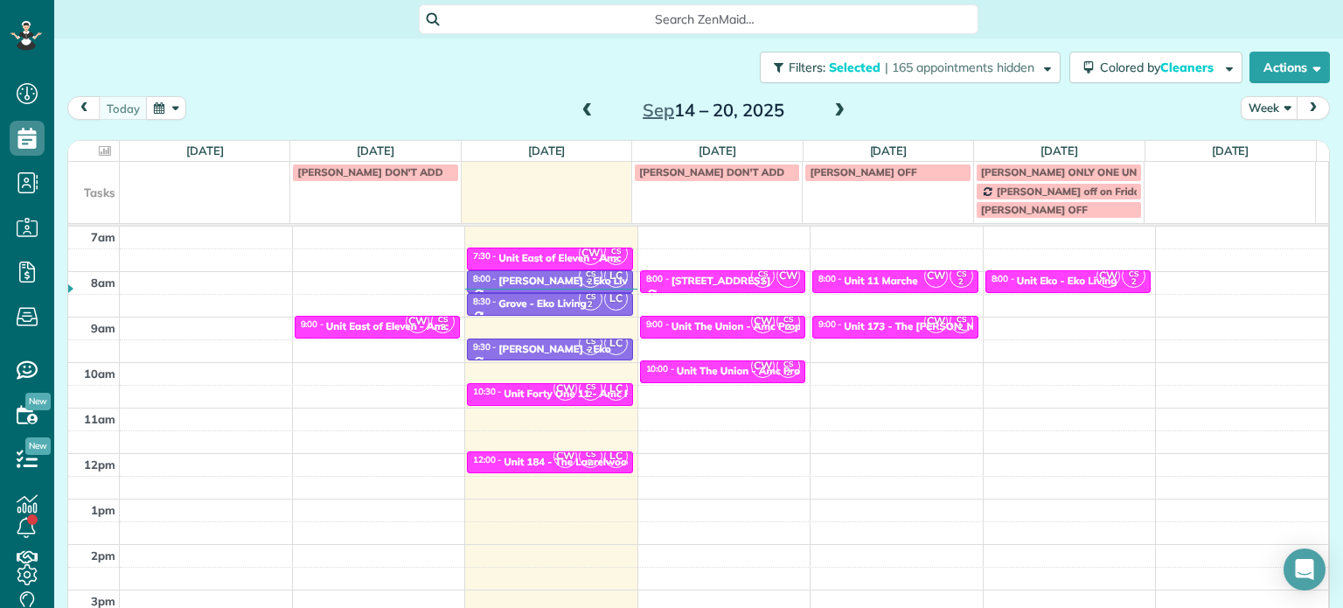
click at [832, 110] on span at bounding box center [839, 111] width 19 height 16
